Goal: Transaction & Acquisition: Purchase product/service

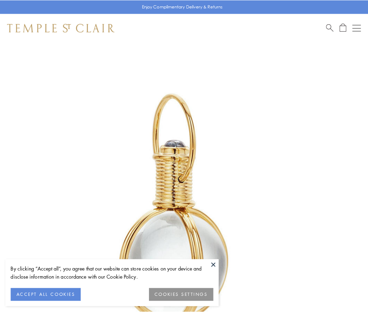
scroll to position [183, 0]
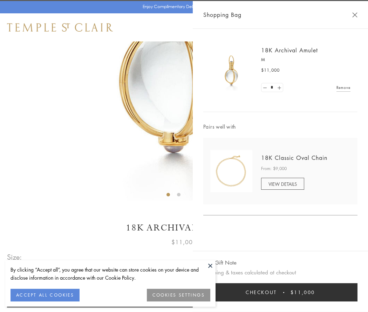
click at [281, 292] on button "Checkout $11,000" at bounding box center [280, 292] width 154 height 18
